Goal: Task Accomplishment & Management: Complete application form

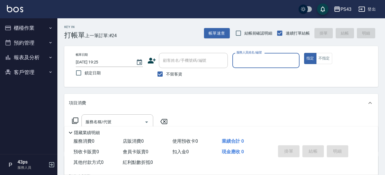
click at [119, 64] on input "2025/10/10 19:25" at bounding box center [103, 62] width 54 height 9
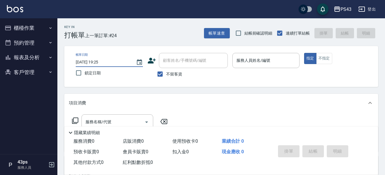
click at [102, 61] on input "2025/10/10 19:25" at bounding box center [103, 62] width 54 height 9
click at [138, 59] on icon "Choose date, selected date is 2025-10-10" at bounding box center [139, 62] width 5 height 6
click at [136, 38] on div "Key In 打帳單 上一筆訂單:#24 帳單速查 結帳前確認明細 連續打單結帳 掛單 結帳 明細" at bounding box center [217, 28] width 320 height 21
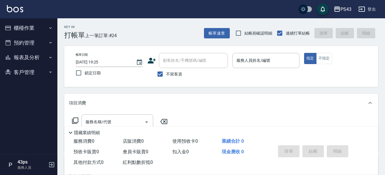
click at [136, 38] on div "Key In 打帳單 上一筆訂單:#24 帳單速查 結帳前確認明細 連續打單結帳 掛單 結帳 明細" at bounding box center [217, 28] width 320 height 21
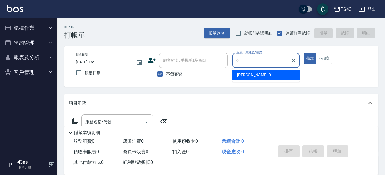
type input "[PERSON_NAME]-0"
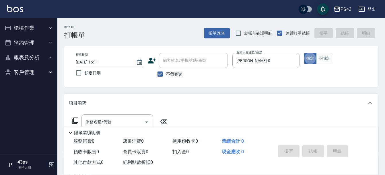
type button "true"
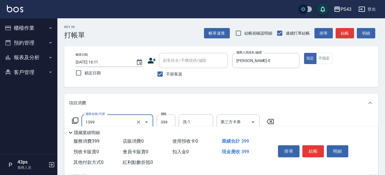
type input "海鹽洗髮399(1399)"
type input "499"
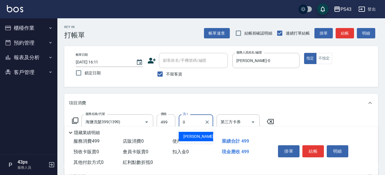
type input "田田-0"
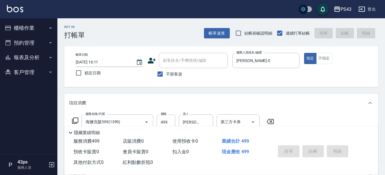
type input "2025/10/11 16:13"
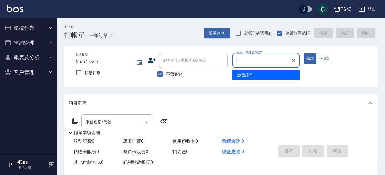
type input "廖儀婷-9"
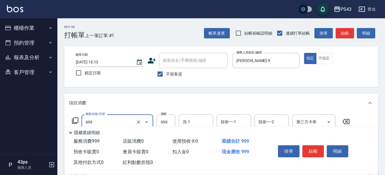
type input "染髮999(499)"
type input "1299"
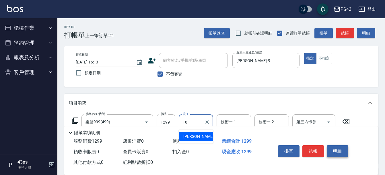
type input "許伯銤-18"
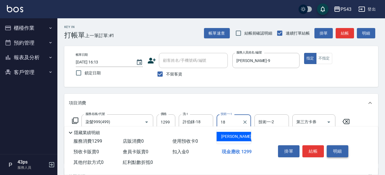
type input "許伯銤-18"
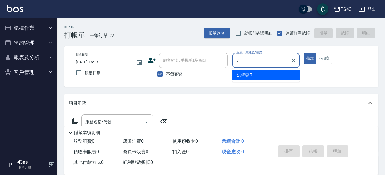
type input "洪靖雯-7"
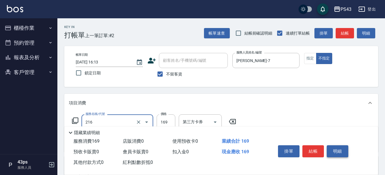
type input "剪髮169(216)"
type input "150"
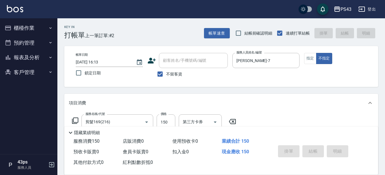
type input "2025/10/11 16:14"
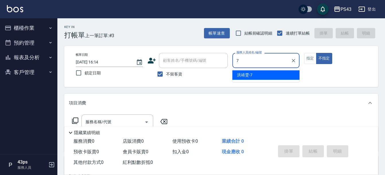
type input "洪靖雯-7"
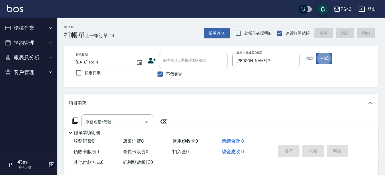
type button "false"
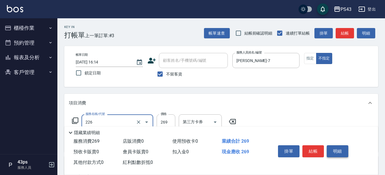
type input "洗剪269(226)"
type input "250"
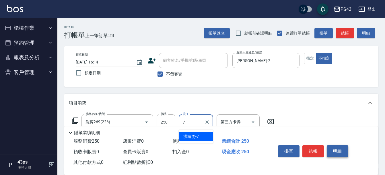
type input "洪靖雯-7"
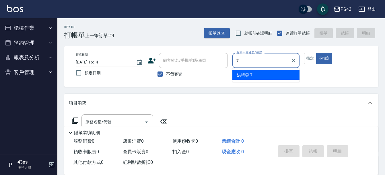
type input "洪靖雯-7"
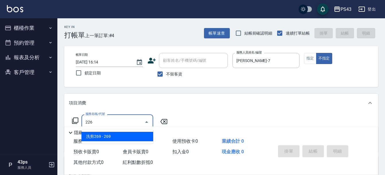
type input "洗剪269(226)"
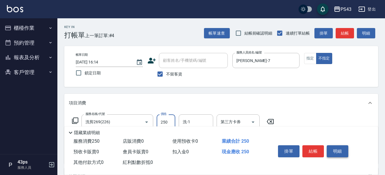
type input "250"
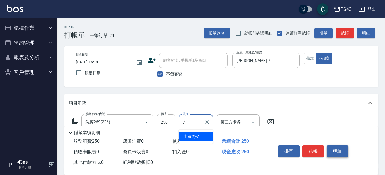
type input "洪靖雯-7"
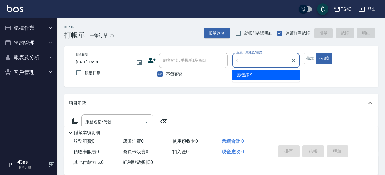
type input "廖儀婷-9"
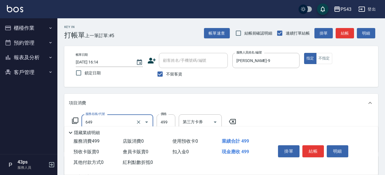
type input "角質499(649)"
type input "599"
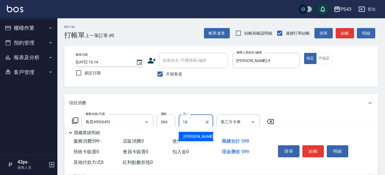
type input "許伯銤-18"
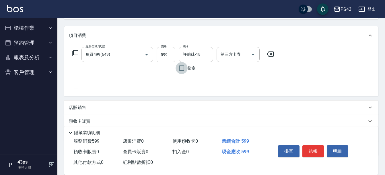
scroll to position [86, 0]
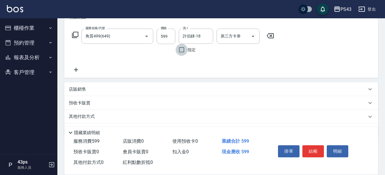
click at [76, 91] on p "店販銷售" at bounding box center [77, 90] width 17 height 6
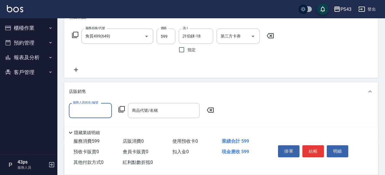
scroll to position [0, 0]
type input "廖儀婷-9"
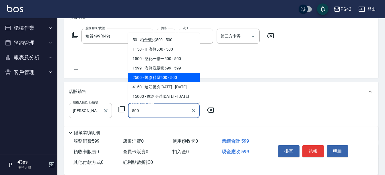
type input "蜂膠精露500"
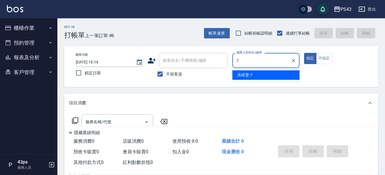
type input "洪靖雯-7"
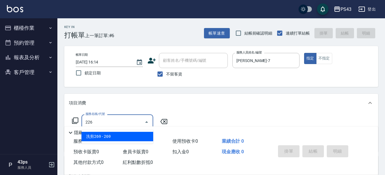
type input "洗剪269(226)"
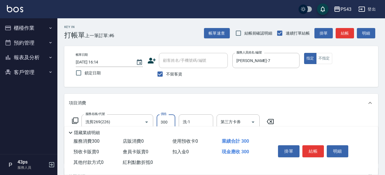
type input "300"
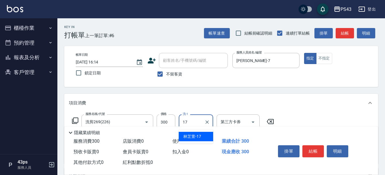
type input "林芷萱-17"
type input "精油50(105)"
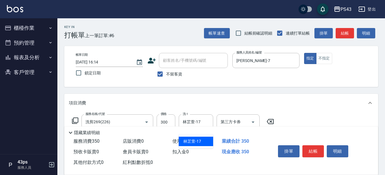
type input "林芷萱-17"
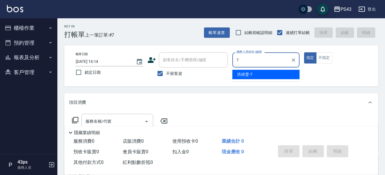
type input "洪靖雯-7"
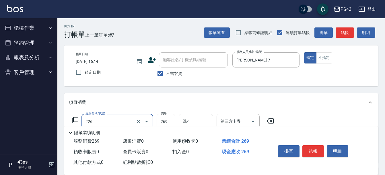
type input "洗剪269(226)"
type input "300"
click at [203, 116] on div "洗-1" at bounding box center [196, 121] width 34 height 15
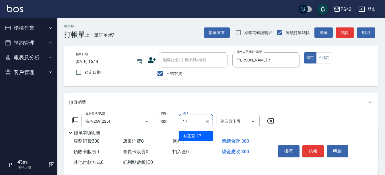
type input "林芷萱-17"
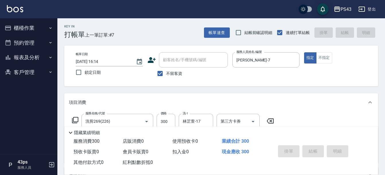
type input "2025/10/11 16:15"
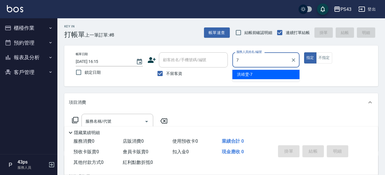
type input "洪靖雯-7"
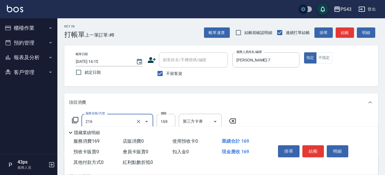
type input "剪髮169(216)"
type input "200"
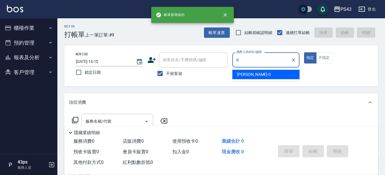
type input "田田-0"
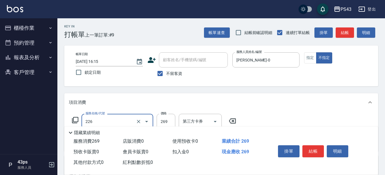
type input "洗剪269(226)"
type input "250"
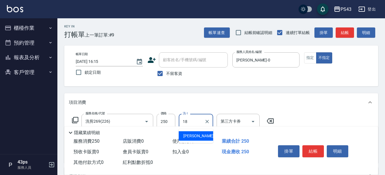
type input "許伯銤-18"
type input "精油50(105)"
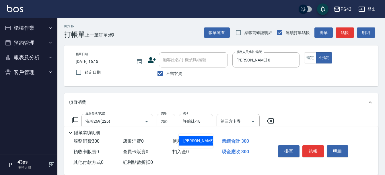
type input "許伯銤-18"
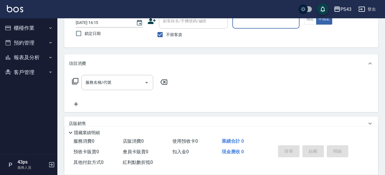
scroll to position [29, 0]
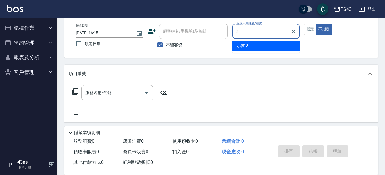
type input "小茜-3"
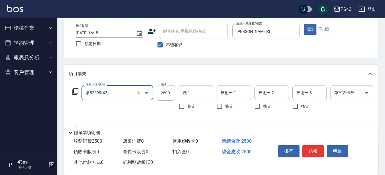
type input "染B2599(42)"
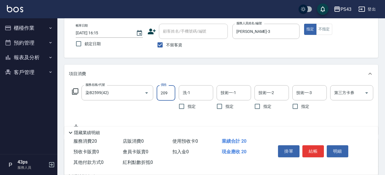
type input "2099"
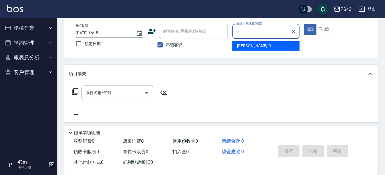
type input "田田-0"
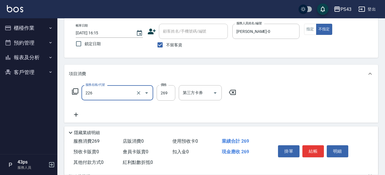
type input "洗剪269(226)"
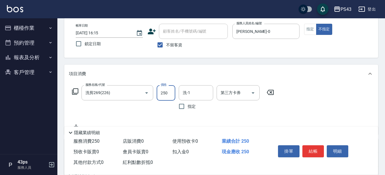
type input "250"
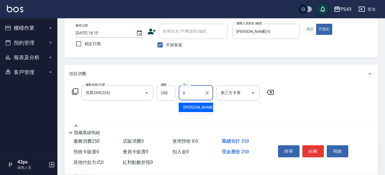
type input "田田-0"
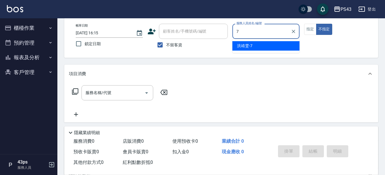
type input "洪靖雯-7"
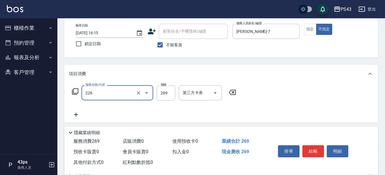
type input "洗剪269(226)"
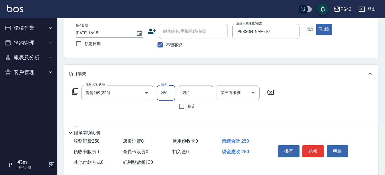
type input "250"
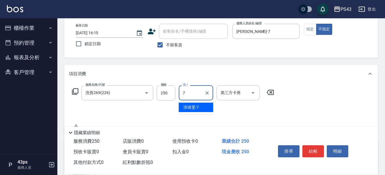
type input "洪靖雯-7"
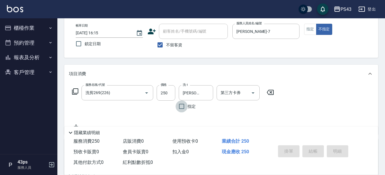
type input "2025/10/11 16:16"
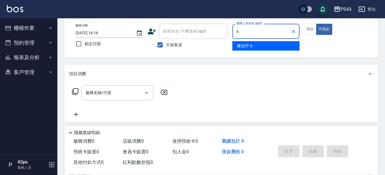
type input "陳冠宇-6"
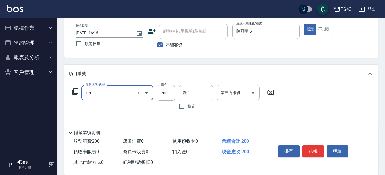
type input "New洗200(120)"
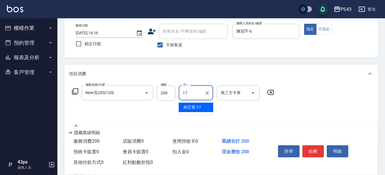
type input "林芷萱-17"
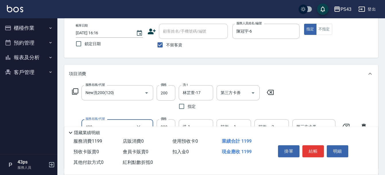
type input "染髮999(499)"
type input "500"
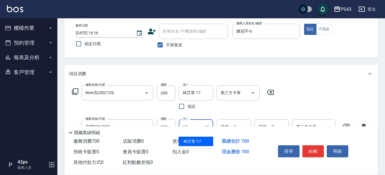
type input "林芷萱-17"
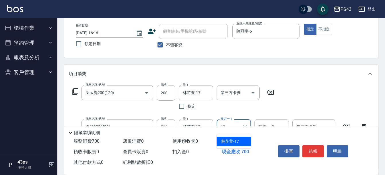
type input "林芷萱-17"
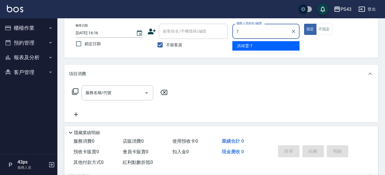
type input "洪靖雯-7"
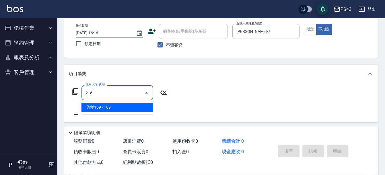
type input "剪髮169(216)"
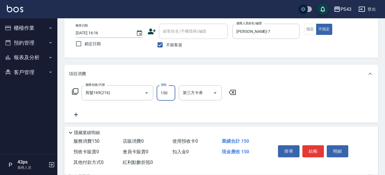
type input "150"
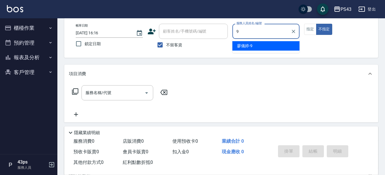
type input "廖儀婷-9"
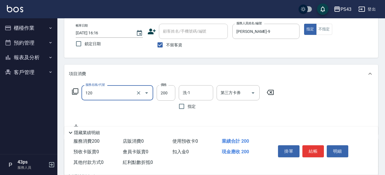
type input "New洗200(120)"
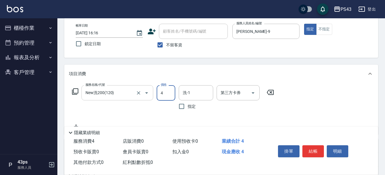
type input "4"
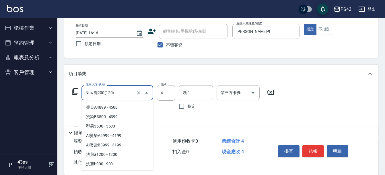
click at [127, 89] on input "New洗200(120)" at bounding box center [109, 93] width 50 height 10
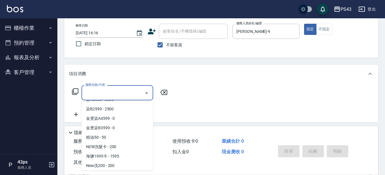
scroll to position [0, 0]
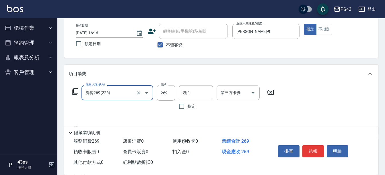
type input "洗剪269(226)"
type input "400"
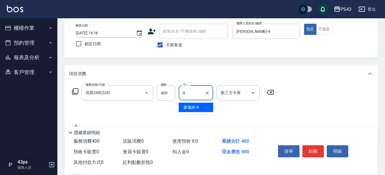
type input "廖儀婷-9"
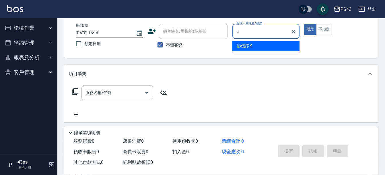
type input "廖儀婷-9"
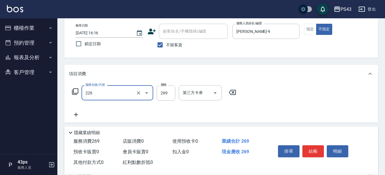
type input "洗剪269(226)"
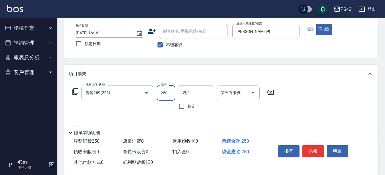
type input "250"
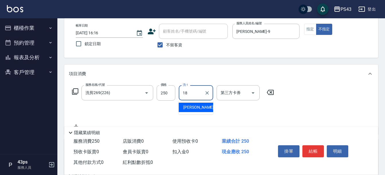
type input "許伯銤-18"
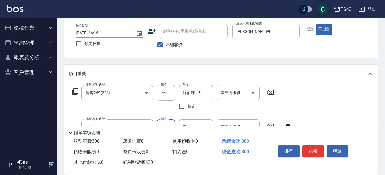
type input "精油50(105)"
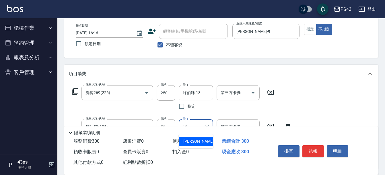
type input "許伯銤-18"
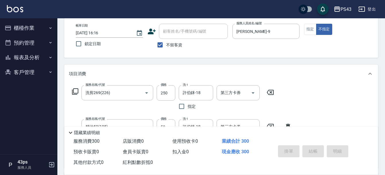
type input "2025/10/11 16:17"
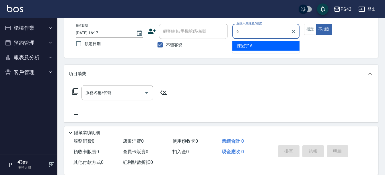
type input "陳冠宇-6"
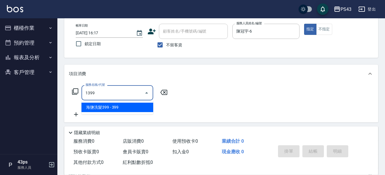
type input "海鹽洗髮399(1399)"
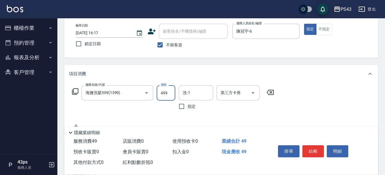
type input "499"
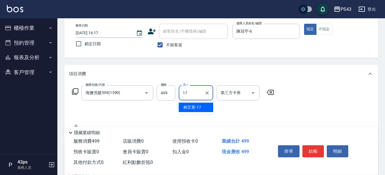
type input "林芷萱-17"
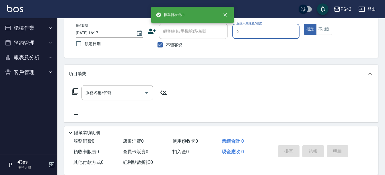
type input "陳冠宇-6"
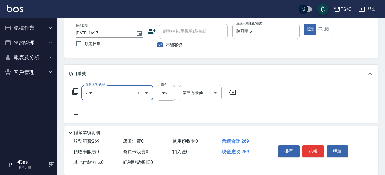
type input "洗剪269(226)"
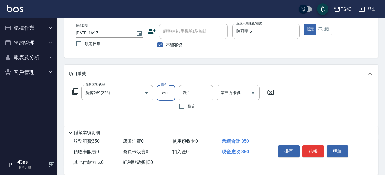
type input "350"
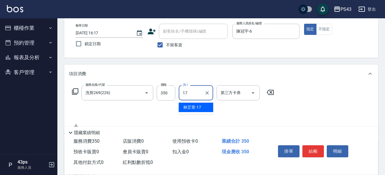
type input "林芷萱-17"
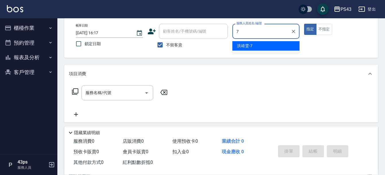
type input "洪靖雯-7"
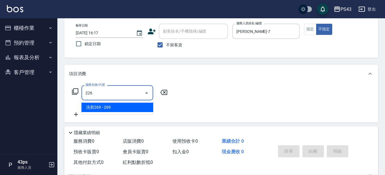
type input "洗剪269(226)"
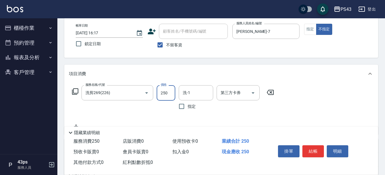
type input "250"
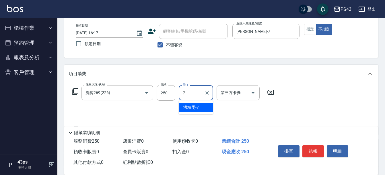
type input "洪靖雯-7"
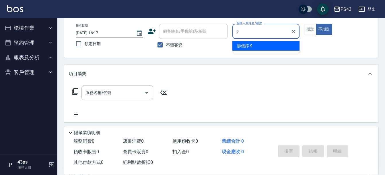
type input "廖儀婷-9"
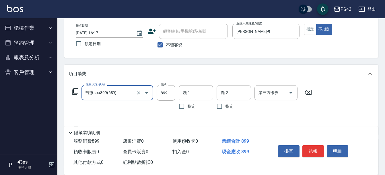
type input "芳療spa899(689)"
type input "999"
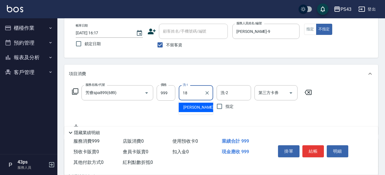
type input "許伯銤-18"
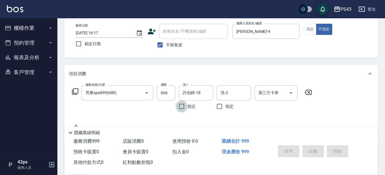
type input "2025/10/11 16:18"
